Goal: Check status: Check status

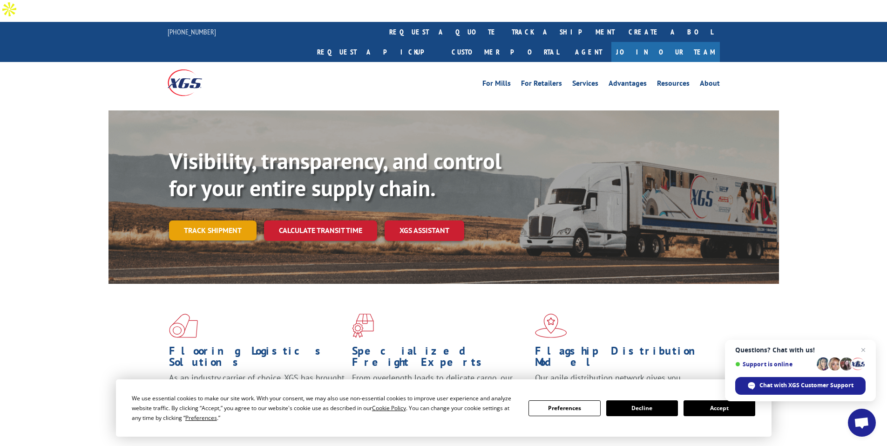
click at [215, 220] on link "Track shipment" at bounding box center [213, 230] width 88 height 20
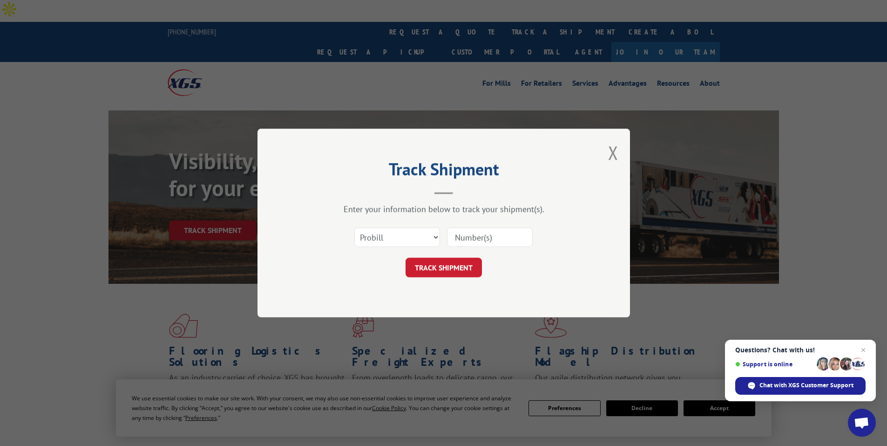
click at [478, 237] on input at bounding box center [490, 237] width 86 height 20
paste input "14763199"
type input "14763199"
click at [457, 262] on button "TRACK SHIPMENT" at bounding box center [444, 268] width 76 height 20
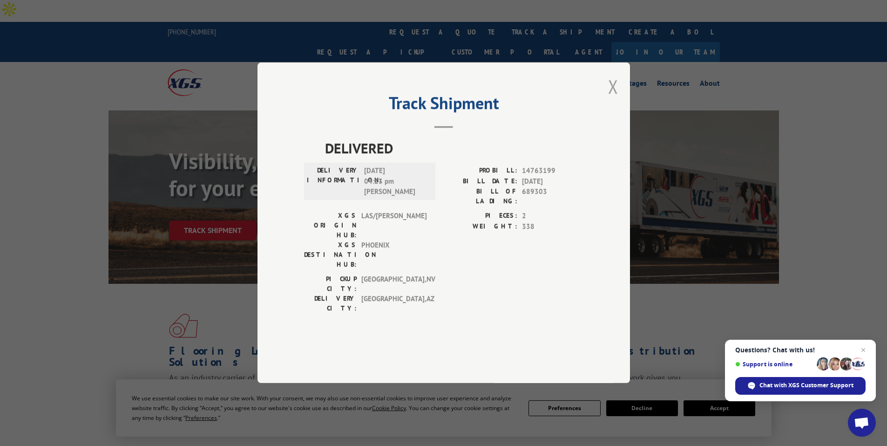
click at [613, 99] on button "Close modal" at bounding box center [613, 86] width 10 height 25
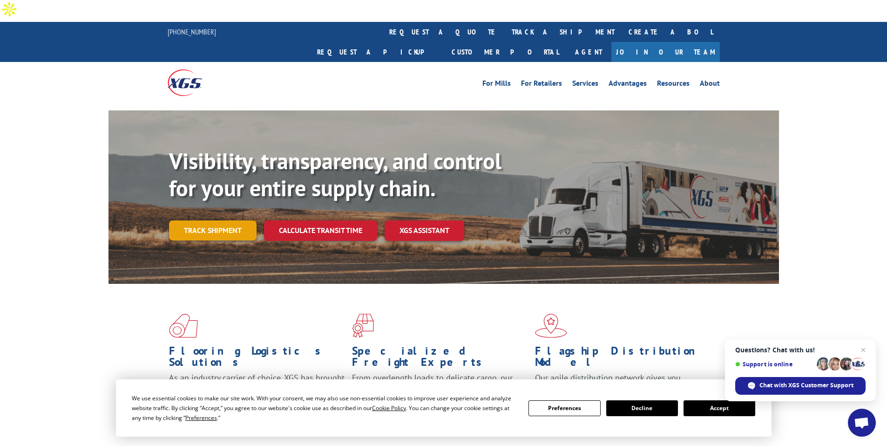
click at [205, 220] on link "Track shipment" at bounding box center [213, 230] width 88 height 20
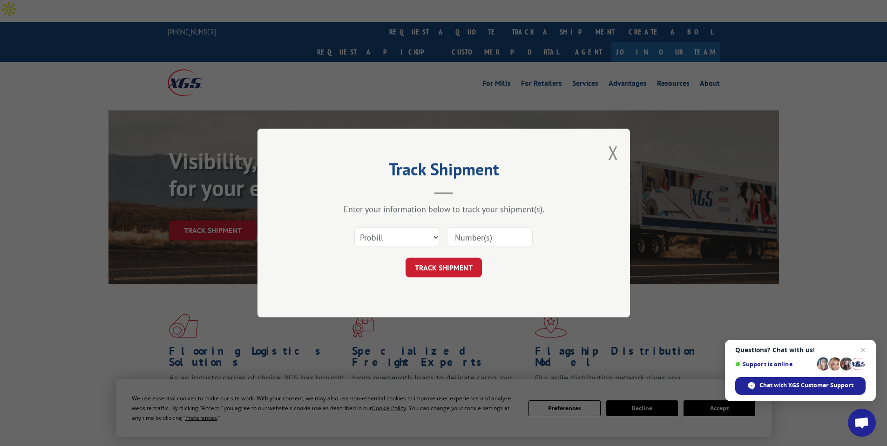
click at [462, 242] on input at bounding box center [490, 237] width 86 height 20
type input "17664792"
click button "TRACK SHIPMENT" at bounding box center [444, 268] width 76 height 20
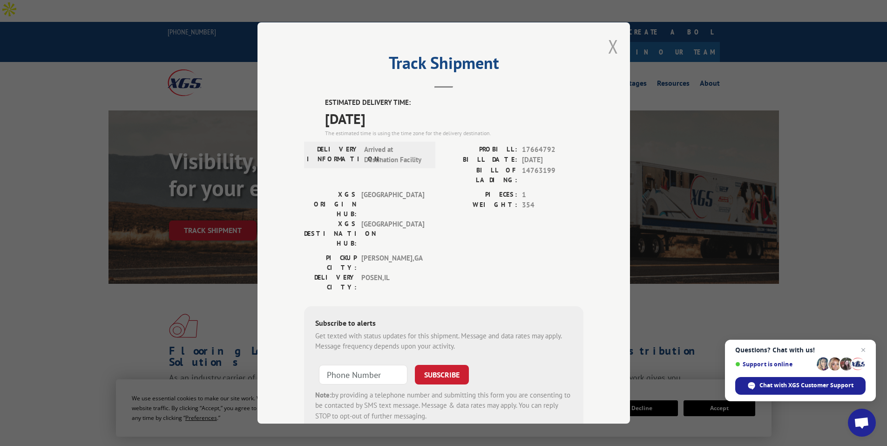
click at [608, 47] on button "Close modal" at bounding box center [613, 46] width 10 height 25
